Goal: Entertainment & Leisure: Consume media (video, audio)

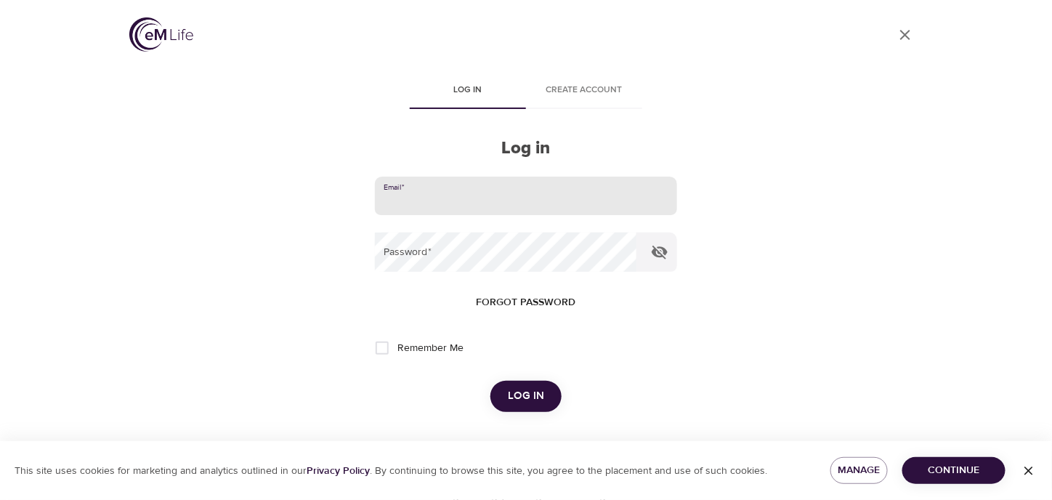
click at [444, 208] on input "email" at bounding box center [526, 195] width 302 height 39
click at [482, 181] on input "email" at bounding box center [526, 195] width 302 height 39
type input "[PERSON_NAME][EMAIL_ADDRESS][DOMAIN_NAME]"
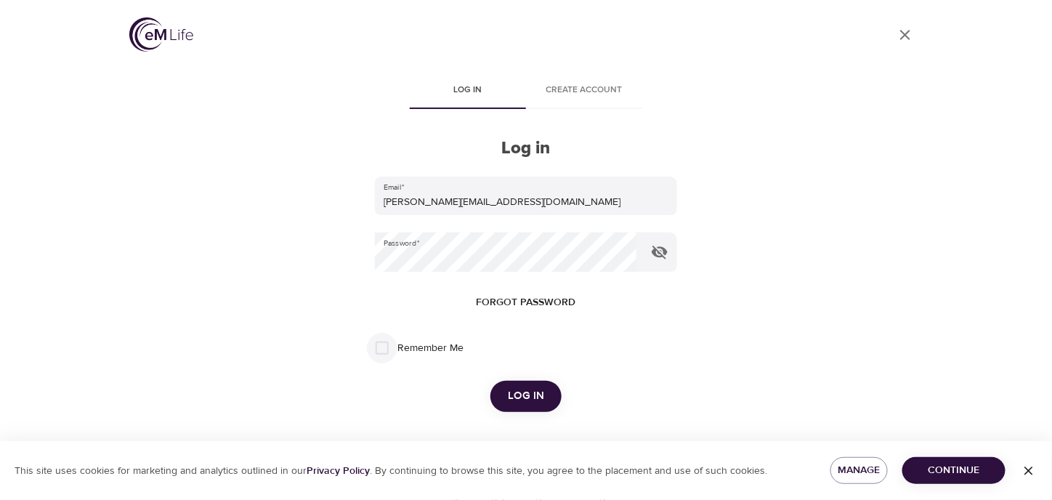
click at [382, 348] on input "Remember Me" at bounding box center [382, 348] width 31 height 31
checkbox input "true"
click at [545, 399] on button "Log in" at bounding box center [525, 396] width 71 height 31
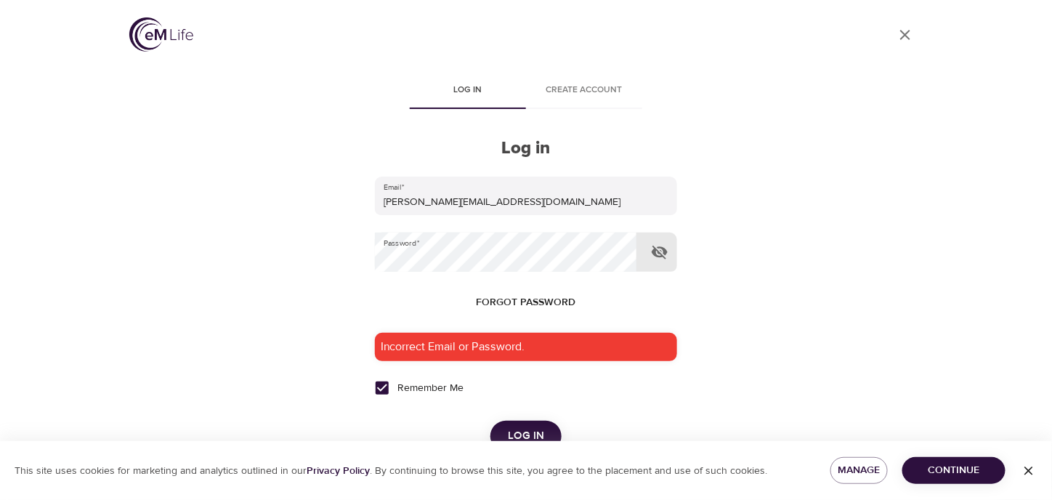
click at [660, 237] on button "button" at bounding box center [659, 252] width 35 height 35
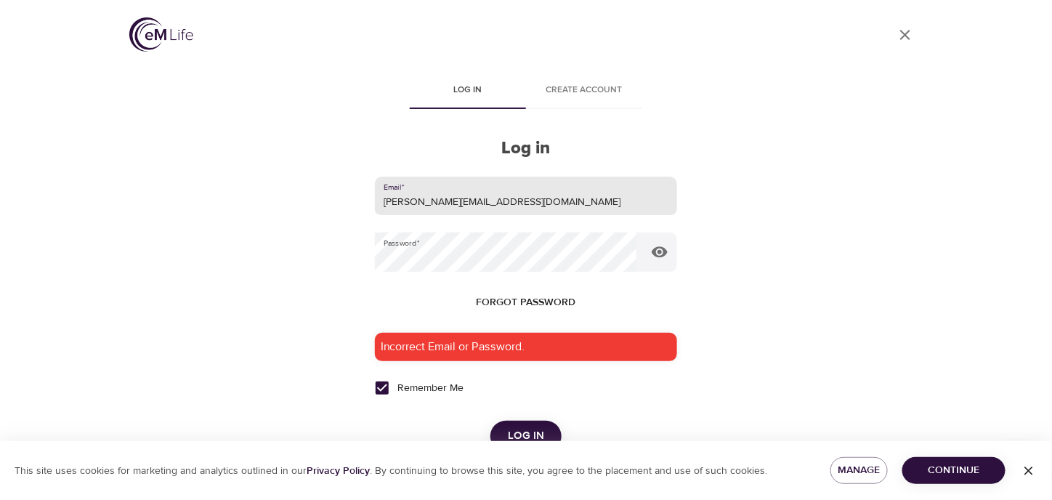
click at [449, 200] on input "[PERSON_NAME][EMAIL_ADDRESS][DOMAIN_NAME]" at bounding box center [526, 195] width 302 height 39
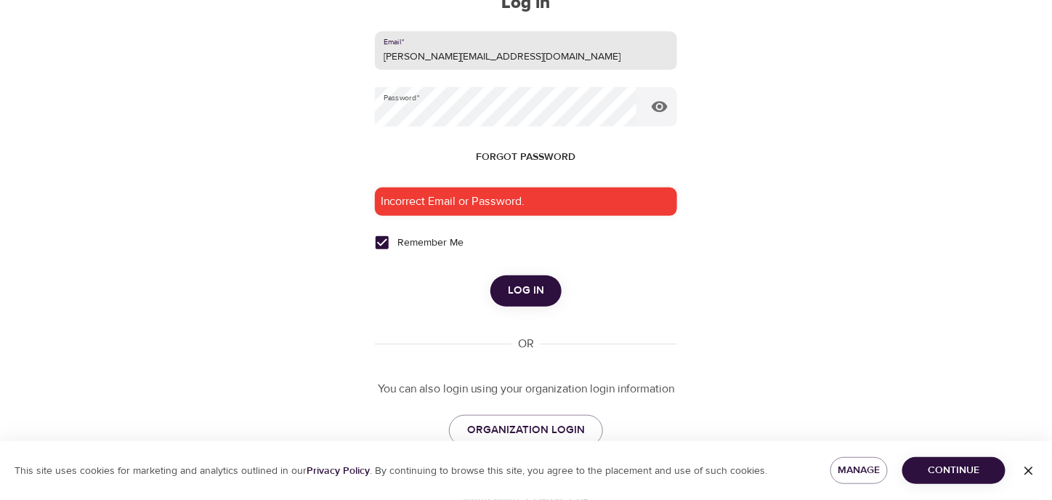
type input "[PERSON_NAME][EMAIL_ADDRESS][DOMAIN_NAME]"
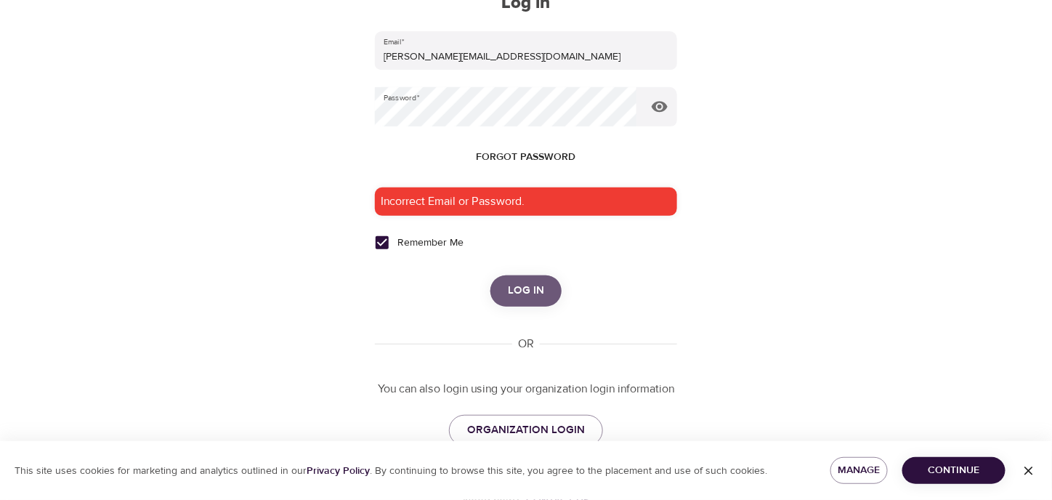
click at [531, 287] on span "Log in" at bounding box center [526, 290] width 36 height 19
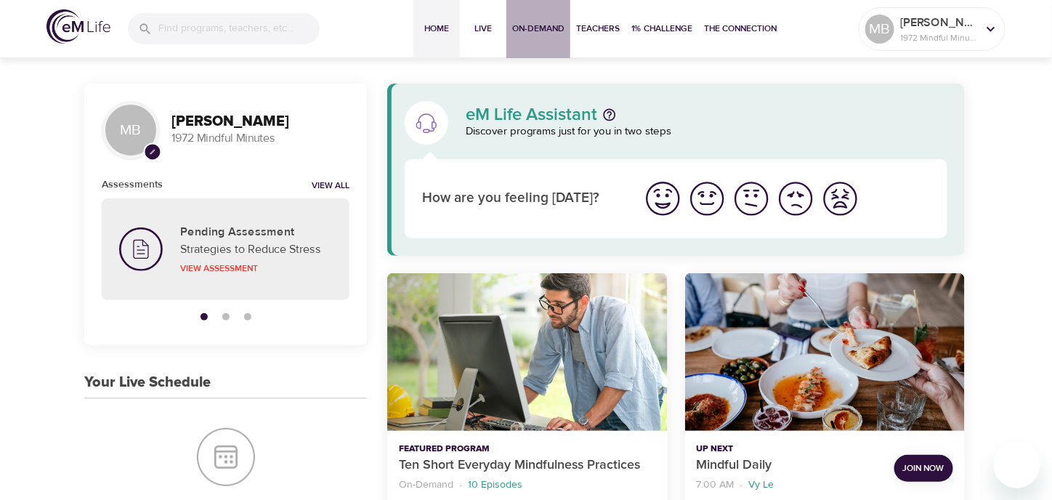
click at [546, 30] on span "On-Demand" at bounding box center [538, 28] width 52 height 15
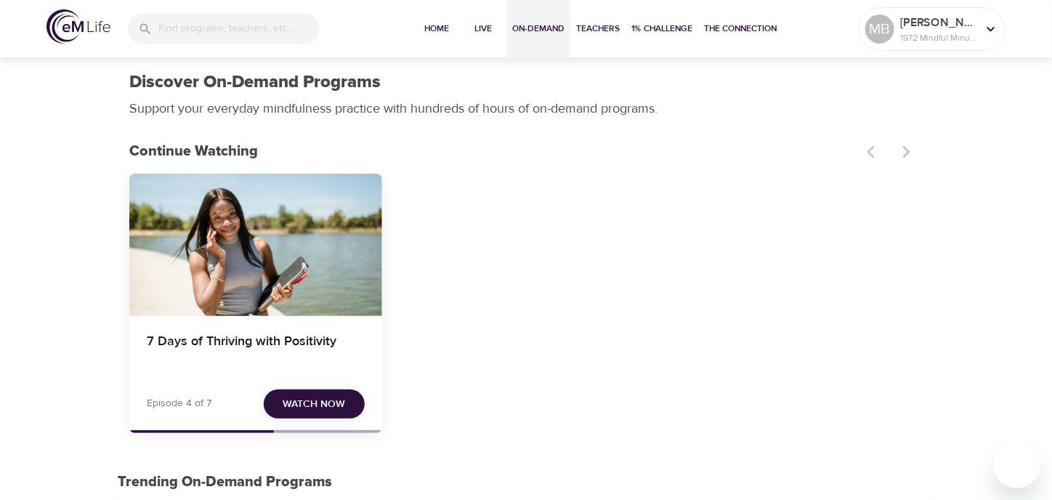
click at [308, 410] on span "Watch Now" at bounding box center [314, 404] width 62 height 18
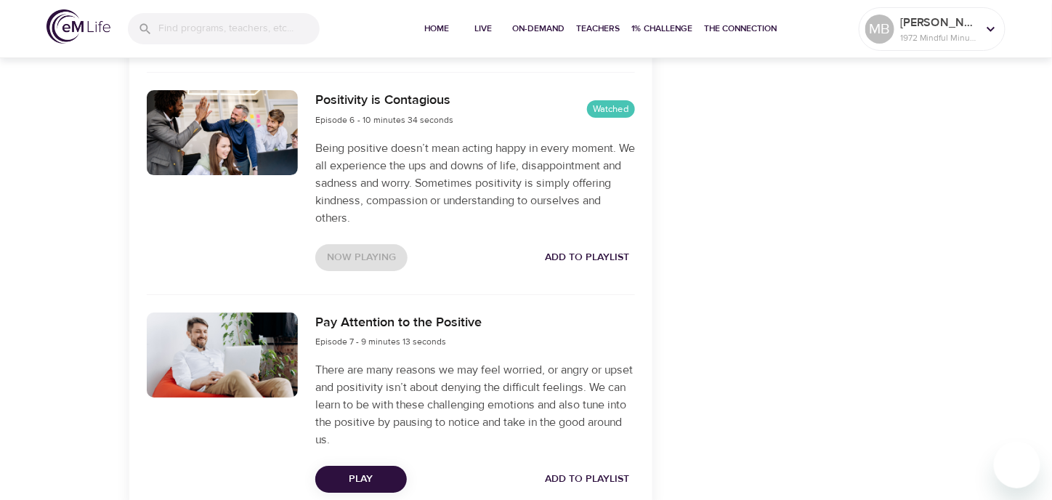
scroll to position [1598, 0]
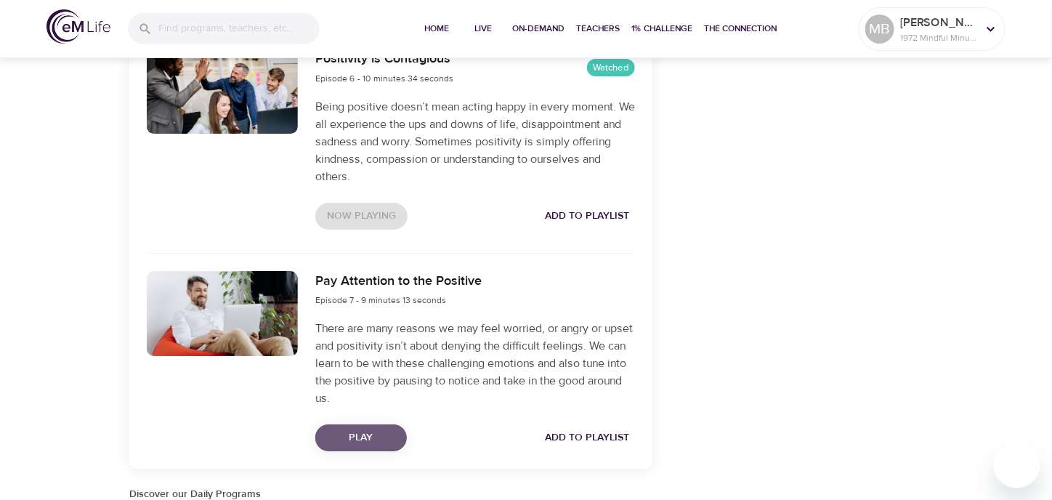
click at [352, 440] on span "Play" at bounding box center [361, 438] width 68 height 18
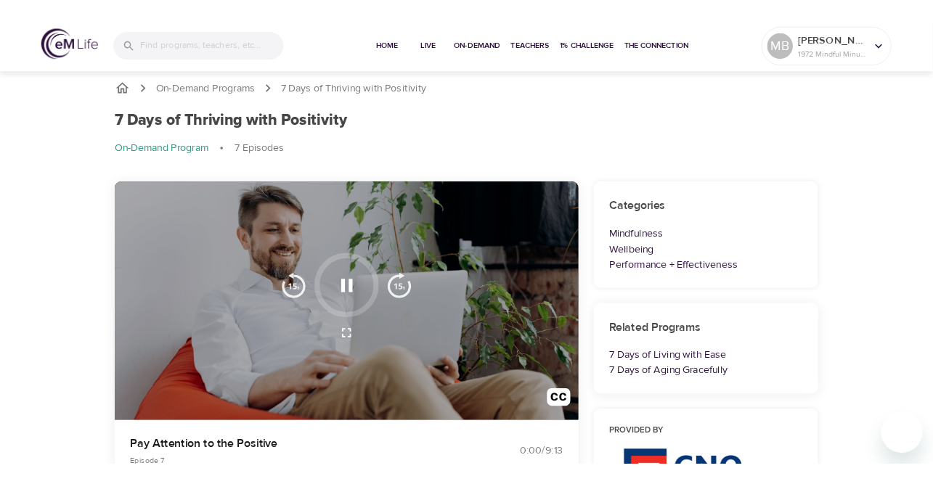
scroll to position [0, 0]
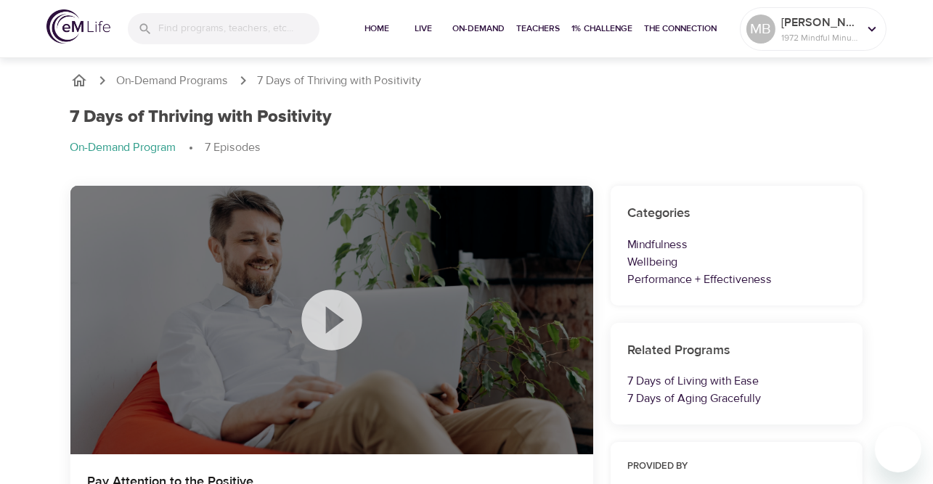
click at [415, 478] on p "Pay Attention to the Positive" at bounding box center [269, 482] width 362 height 20
